Goal: Check status: Check status

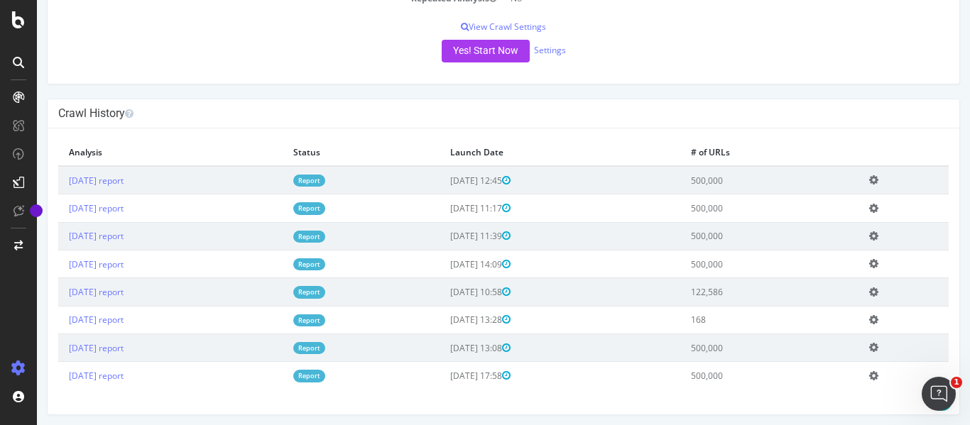
scroll to position [272, 0]
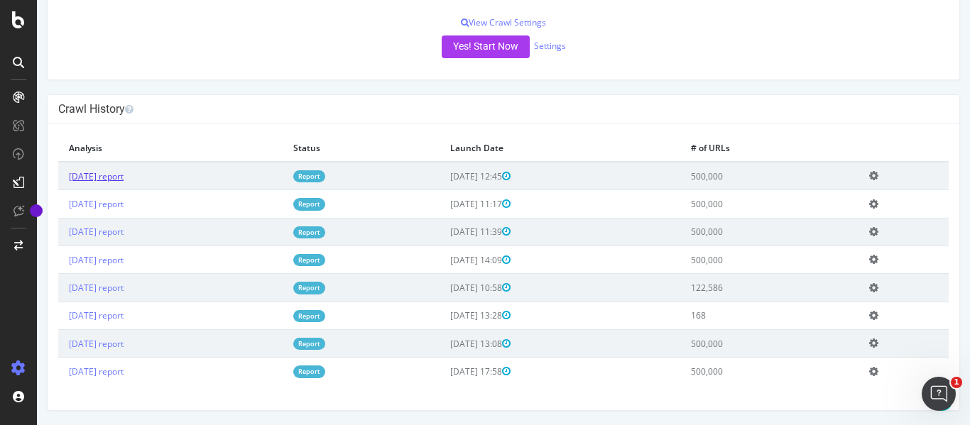
click at [124, 178] on link "[DATE] report" at bounding box center [96, 176] width 55 height 12
